Goal: Task Accomplishment & Management: Manage account settings

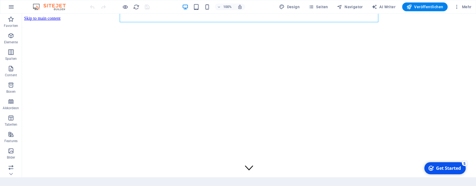
scroll to position [153, 0]
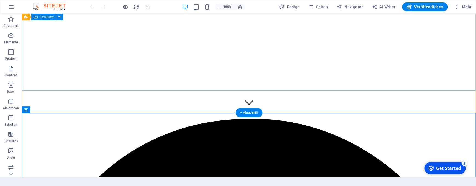
scroll to position [64, 0]
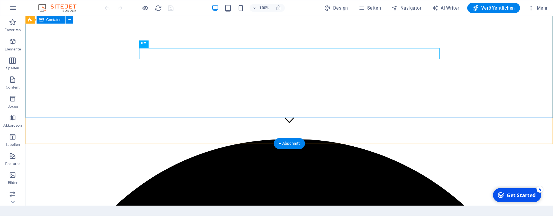
scroll to position [0, 0]
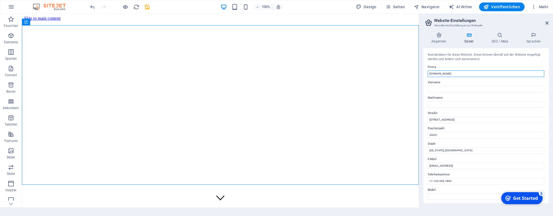
click at [384, 73] on input "[DOMAIN_NAME]" at bounding box center [486, 73] width 116 height 7
type input "pvce - global"
drag, startPoint x: 461, startPoint y: 121, endPoint x: 426, endPoint y: 121, distance: 35.9
click at [384, 121] on input "[STREET_ADDRESS]" at bounding box center [486, 119] width 116 height 7
drag, startPoint x: 451, startPoint y: 137, endPoint x: 427, endPoint y: 137, distance: 24.4
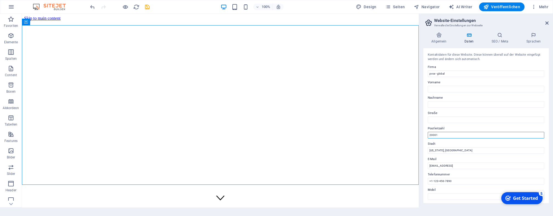
click at [384, 137] on input "20001" at bounding box center [486, 135] width 116 height 7
drag, startPoint x: 459, startPoint y: 150, endPoint x: 429, endPoint y: 150, distance: 30.1
click at [384, 150] on input "[US_STATE], [GEOGRAPHIC_DATA]" at bounding box center [486, 150] width 116 height 7
drag, startPoint x: 496, startPoint y: 165, endPoint x: 426, endPoint y: 165, distance: 69.6
click at [384, 165] on input "[EMAIL_ADDRESS]" at bounding box center [486, 166] width 116 height 7
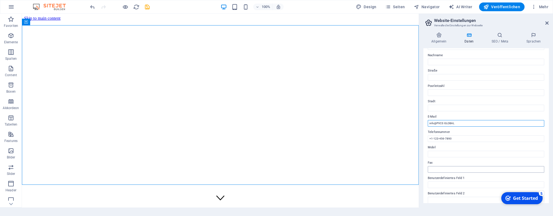
scroll to position [51, 0]
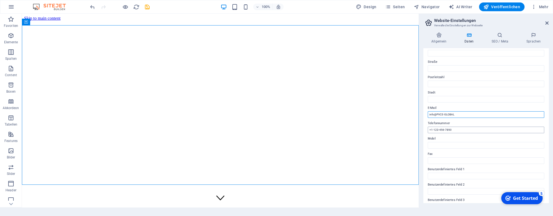
type input "info@PVCE-GLOBAL"
drag, startPoint x: 460, startPoint y: 130, endPoint x: 426, endPoint y: 130, distance: 34.3
click at [384, 130] on input "+1-123-456-7890" at bounding box center [486, 130] width 116 height 7
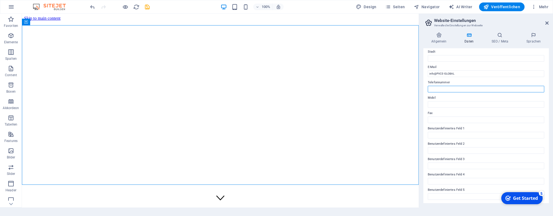
scroll to position [109, 0]
click at [384, 41] on h4 "Allgemein" at bounding box center [439, 38] width 33 height 12
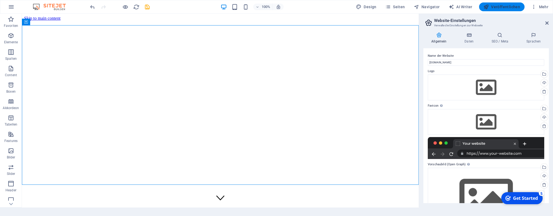
click at [384, 8] on span "Veröffentlichen" at bounding box center [501, 6] width 37 height 5
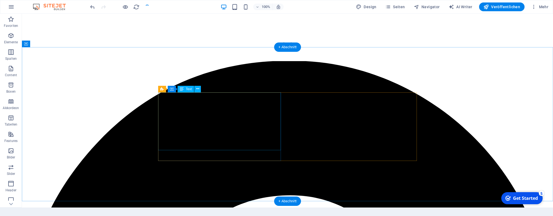
scroll to position [178, 0]
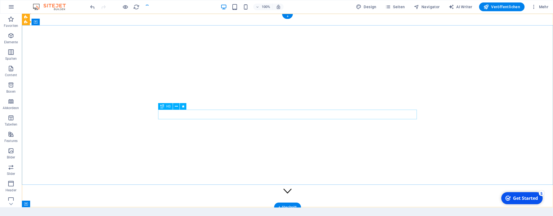
scroll to position [0, 0]
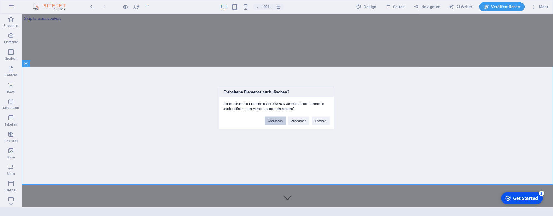
click at [279, 119] on button "Abbrechen" at bounding box center [275, 121] width 21 height 8
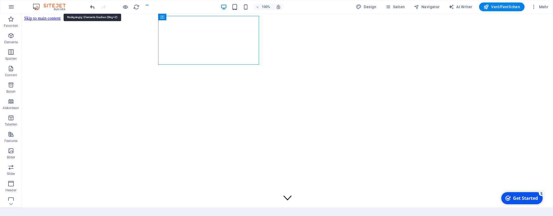
click at [93, 8] on icon "undo" at bounding box center [92, 7] width 6 height 6
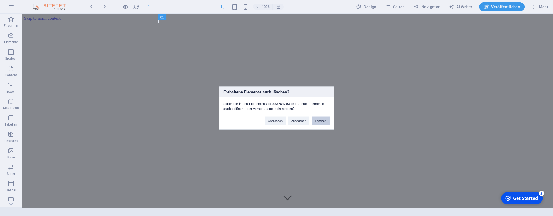
click at [322, 123] on button "Löschen" at bounding box center [321, 121] width 18 height 8
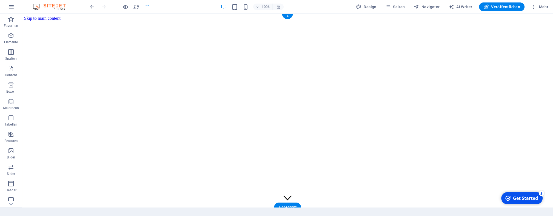
drag, startPoint x: 392, startPoint y: 32, endPoint x: 342, endPoint y: 18, distance: 51.5
drag, startPoint x: 389, startPoint y: 34, endPoint x: 347, endPoint y: 20, distance: 43.5
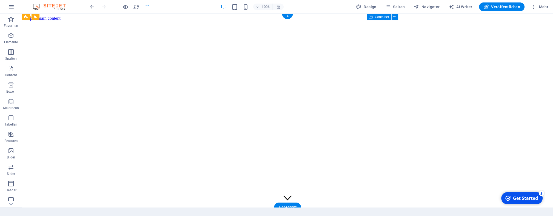
drag, startPoint x: 389, startPoint y: 34, endPoint x: 343, endPoint y: 19, distance: 48.8
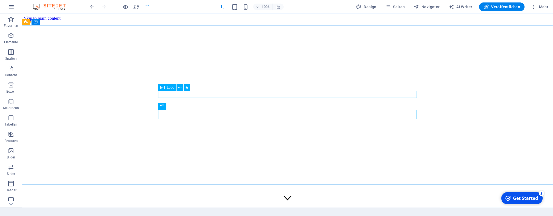
click at [168, 89] on span "Logo" at bounding box center [170, 87] width 7 height 3
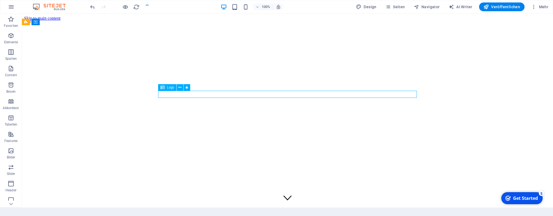
click at [170, 88] on span "Logo" at bounding box center [170, 87] width 7 height 3
click at [162, 87] on icon at bounding box center [162, 87] width 4 height 7
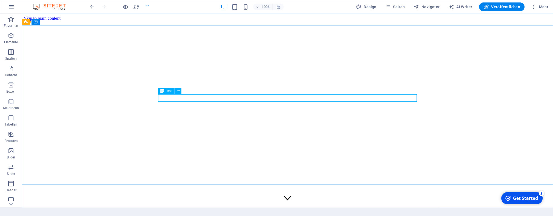
click at [162, 92] on icon at bounding box center [162, 91] width 4 height 7
click at [170, 92] on span "Text" at bounding box center [169, 90] width 6 height 3
click at [179, 92] on icon at bounding box center [178, 91] width 3 height 6
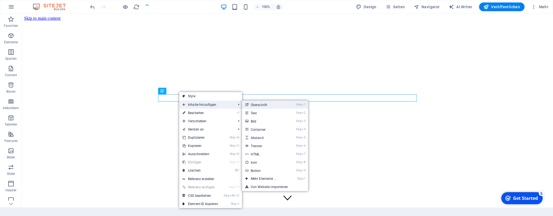
click at [248, 104] on icon at bounding box center [246, 105] width 3 height 8
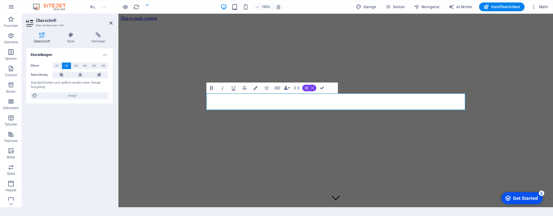
click at [306, 88] on icon "button" at bounding box center [306, 88] width 4 height 4
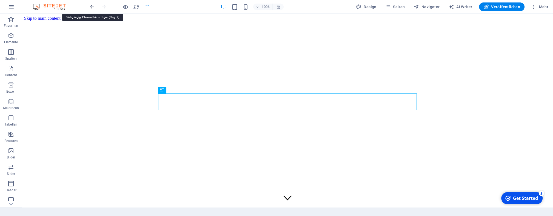
click at [91, 7] on icon "undo" at bounding box center [92, 7] width 6 height 6
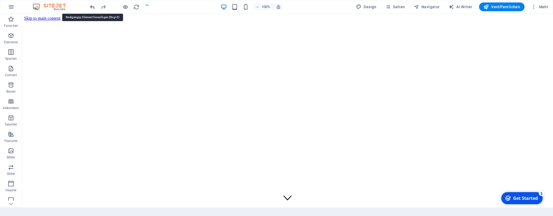
click at [91, 7] on icon "undo" at bounding box center [92, 7] width 6 height 6
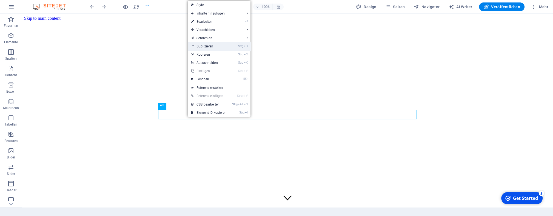
click at [214, 44] on link "Strg D Duplizieren" at bounding box center [209, 46] width 42 height 8
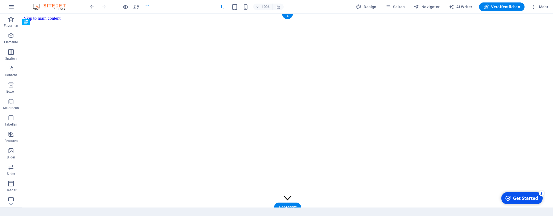
drag, startPoint x: 186, startPoint y: 118, endPoint x: 163, endPoint y: 99, distance: 29.4
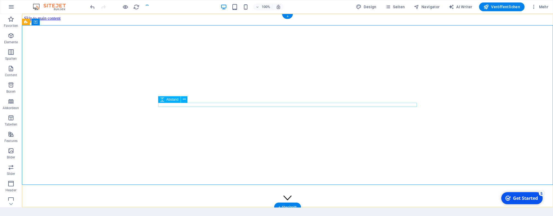
click at [161, 100] on icon at bounding box center [162, 99] width 4 height 7
click at [185, 101] on icon at bounding box center [184, 99] width 3 height 6
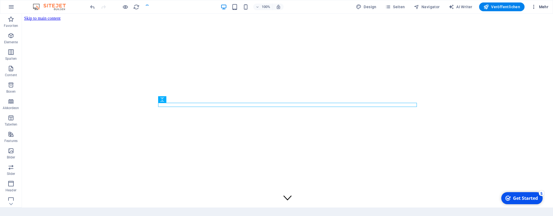
click at [384, 4] on span "Mehr" at bounding box center [539, 6] width 17 height 5
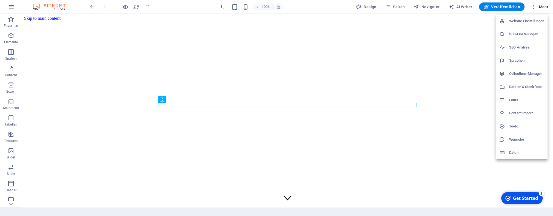
click at [384, 5] on div at bounding box center [276, 108] width 553 height 216
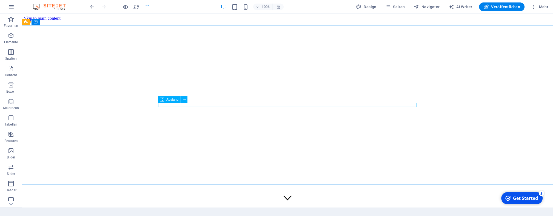
click at [172, 100] on span "Abstand" at bounding box center [172, 99] width 12 height 3
click at [184, 100] on icon at bounding box center [184, 99] width 3 height 6
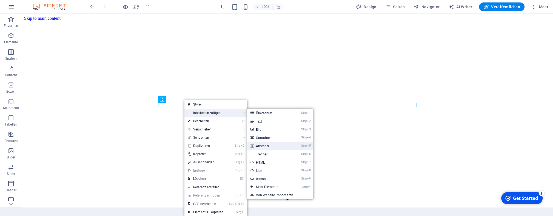
click at [271, 147] on link "Strg 5 Abstand" at bounding box center [269, 146] width 45 height 8
select select "px"
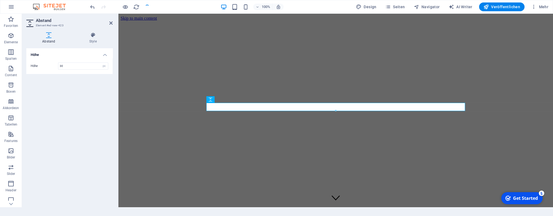
type input "30"
click at [86, 98] on div "Höhe Höhe 30 px rem vh vw" at bounding box center [69, 125] width 86 height 155
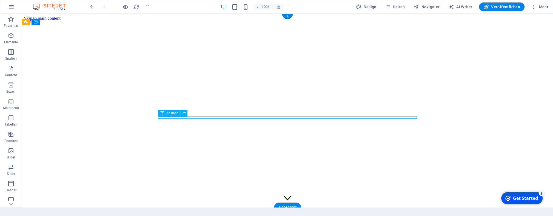
select select "px"
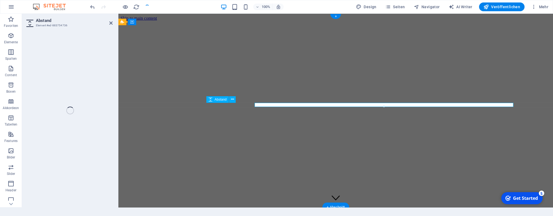
select select "px"
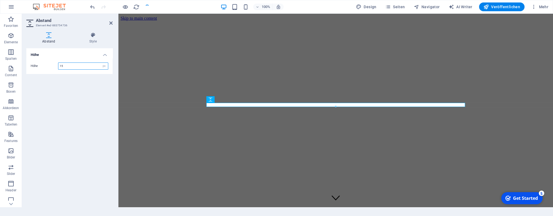
drag, startPoint x: 65, startPoint y: 65, endPoint x: 58, endPoint y: 65, distance: 7.7
click at [58, 65] on input "15" at bounding box center [83, 66] width 50 height 7
type input "8"
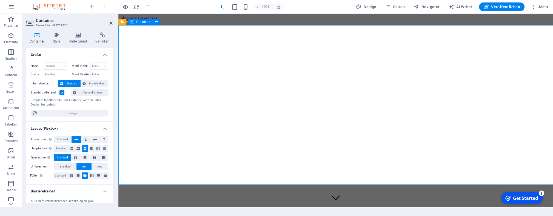
click at [76, 38] on icon at bounding box center [77, 34] width 25 height 5
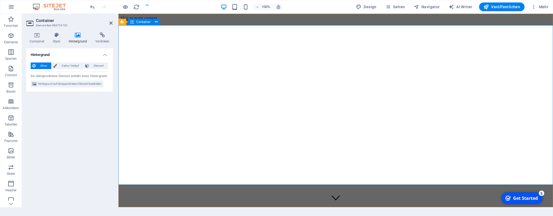
click at [157, 22] on icon at bounding box center [156, 22] width 3 height 6
click at [384, 19] on div "Container Text" at bounding box center [441, 17] width 37 height 7
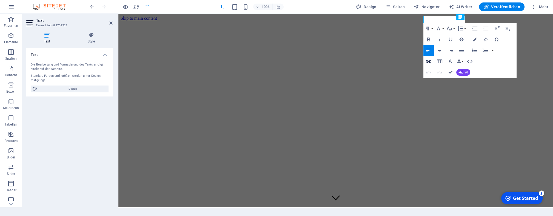
click at [384, 61] on icon "button" at bounding box center [428, 61] width 7 height 7
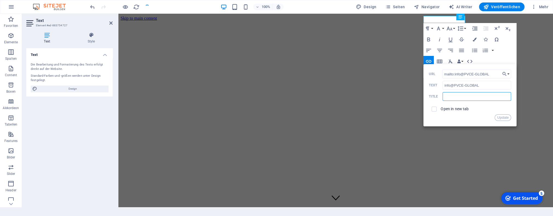
click at [384, 96] on input "text" at bounding box center [477, 96] width 69 height 9
click at [384, 108] on div "Open in new tab" at bounding box center [470, 109] width 82 height 10
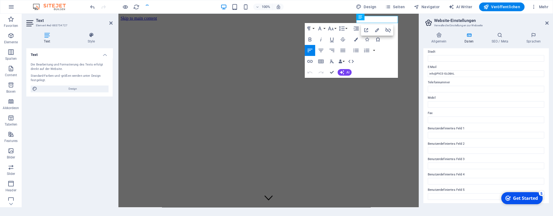
scroll to position [83, 0]
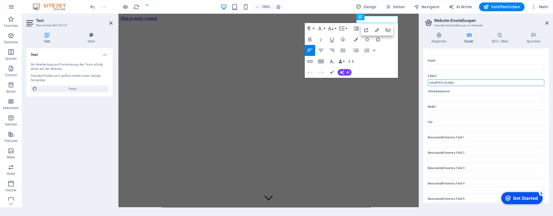
click at [384, 81] on input "info@PVCE-GLOBAL" at bounding box center [486, 82] width 116 height 7
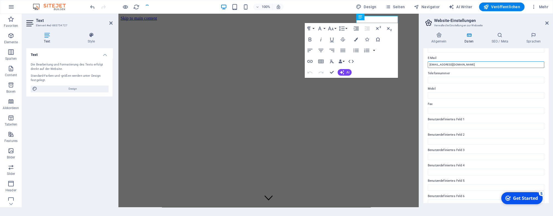
scroll to position [109, 0]
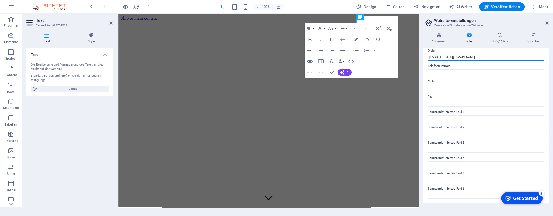
click at [384, 55] on input "[EMAIL_ADDRESS][DOMAIN_NAME]" at bounding box center [486, 57] width 116 height 7
type input "[EMAIL_ADDRESS][DOMAIN_NAME]"
click at [384, 67] on label "Telefonnummer" at bounding box center [486, 66] width 116 height 7
click at [384, 69] on input "Telefonnummer" at bounding box center [486, 72] width 116 height 7
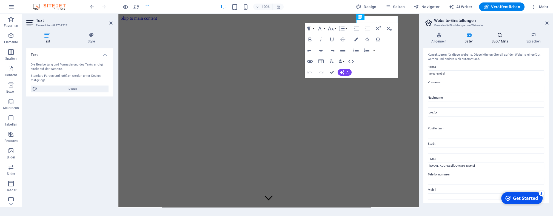
click at [384, 35] on icon at bounding box center [500, 34] width 33 height 5
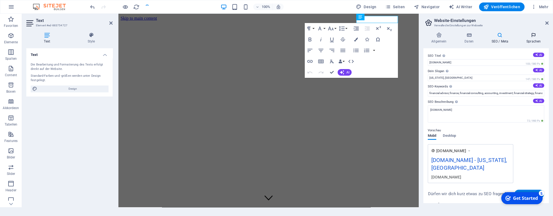
click at [384, 34] on icon at bounding box center [533, 34] width 30 height 5
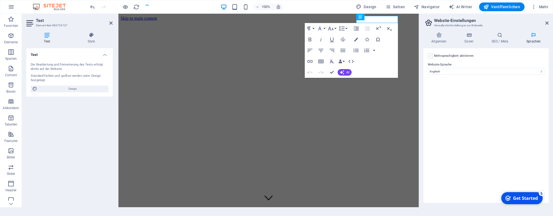
click at [384, 55] on label at bounding box center [430, 55] width 5 height 5
click at [0, 0] on input "Mehrsprachigkeit aktivieren Um die Mehrsprachigkeit zu deaktivieren, lösche Spr…" at bounding box center [0, 0] width 0 height 0
select select "31"
click option "Deutsch" at bounding box center [0, 0] width 0 height 0
click at [384, 96] on select "Abchasisch Afar Afrikaans Akan Albanisch Amharisch Arabisch Aragonisch Armenisc…" at bounding box center [485, 98] width 91 height 7
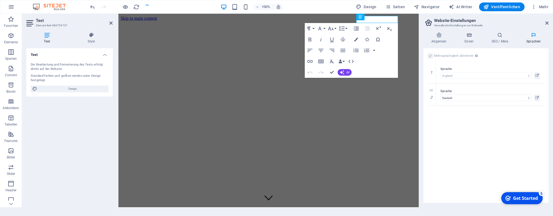
click at [384, 138] on div "Mehrsprachigkeit aktivieren Um die Mehrsprachigkeit zu deaktivieren, lösche Spr…" at bounding box center [485, 125] width 125 height 155
click at [384, 38] on h4 "SEO / Meta" at bounding box center [501, 38] width 35 height 12
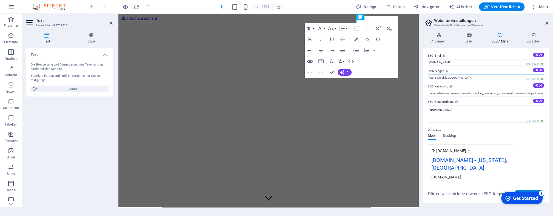
drag, startPoint x: 463, startPoint y: 78, endPoint x: 424, endPoint y: 78, distance: 39.2
click at [384, 78] on input "[US_STATE], [GEOGRAPHIC_DATA]" at bounding box center [486, 78] width 116 height 7
paste input "EALTH WITHOUT BORDERS"
type input "WEALTH WITHOUT BORDERS"
click at [384, 101] on button "AI" at bounding box center [538, 101] width 11 height 4
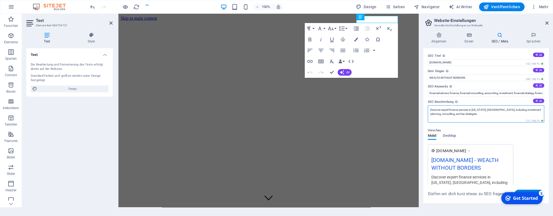
click at [384, 108] on textarea "Discover expert finance services in [US_STATE], [GEOGRAPHIC_DATA], including in…" at bounding box center [486, 113] width 116 height 17
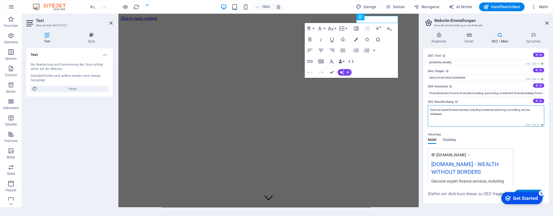
type textarea "Discover expert finance services, including investment planning, consulting, an…"
click at [384, 134] on div "Vorschau Mobil Desktop [DOMAIN_NAME] [DOMAIN_NAME] - WEALTH WITHOUT BORDERS Dis…" at bounding box center [486, 162] width 116 height 71
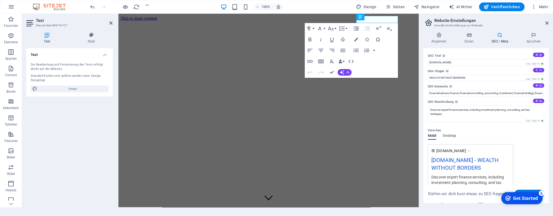
click at [384, 72] on button "AI" at bounding box center [538, 70] width 11 height 4
click at [384, 39] on h4 "Sprachen" at bounding box center [533, 38] width 30 height 12
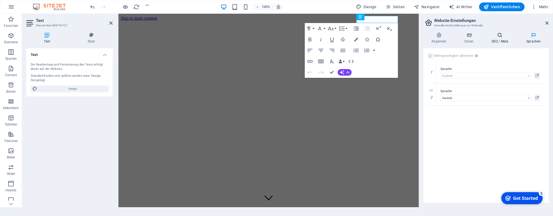
click at [384, 33] on icon at bounding box center [500, 34] width 33 height 5
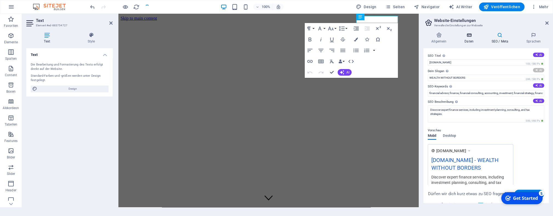
click at [384, 37] on icon at bounding box center [469, 34] width 25 height 5
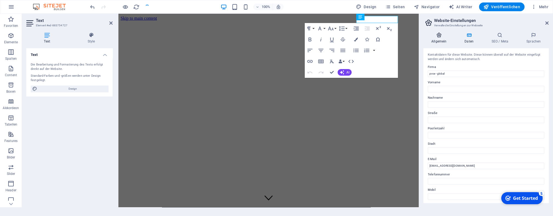
click at [384, 36] on icon at bounding box center [438, 34] width 31 height 5
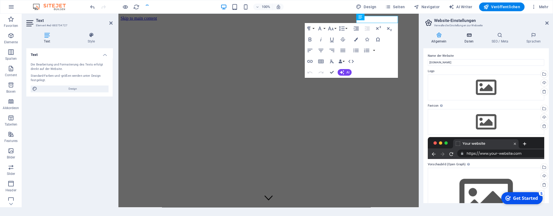
click at [384, 38] on h4 "Daten" at bounding box center [470, 38] width 27 height 12
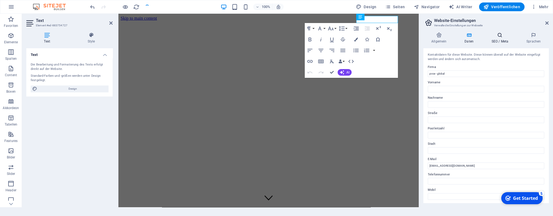
click at [384, 36] on icon at bounding box center [500, 34] width 33 height 5
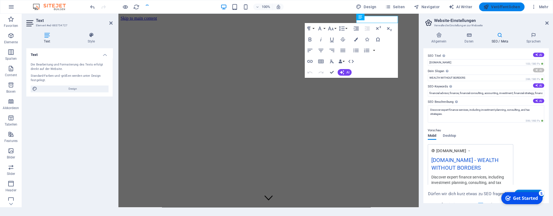
click at [384, 5] on span "Veröffentlichen" at bounding box center [501, 6] width 37 height 5
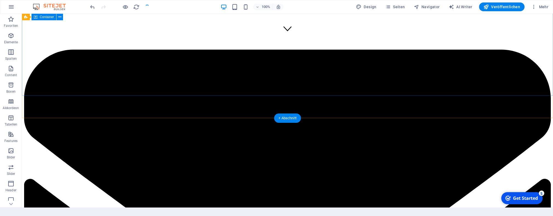
scroll to position [178, 0]
